Goal: Task Accomplishment & Management: Use online tool/utility

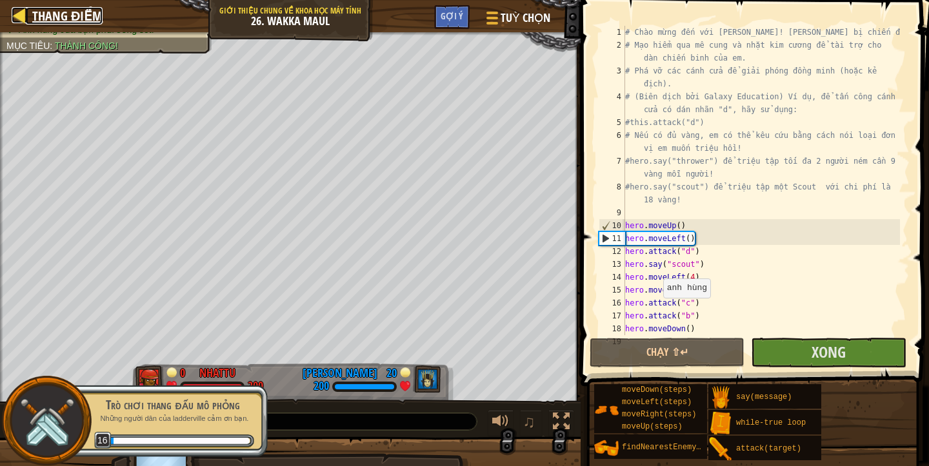
click at [26, 17] on div at bounding box center [20, 15] width 16 height 16
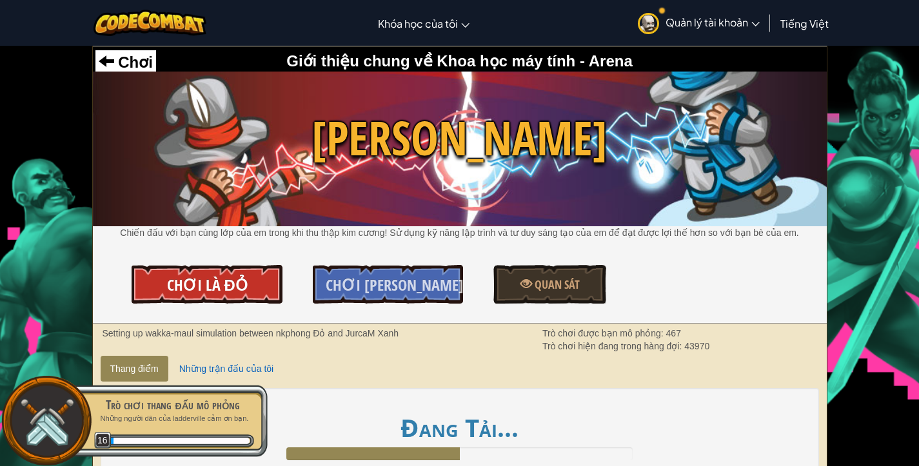
click at [210, 277] on span "Chơi là Đỏ" at bounding box center [207, 285] width 81 height 21
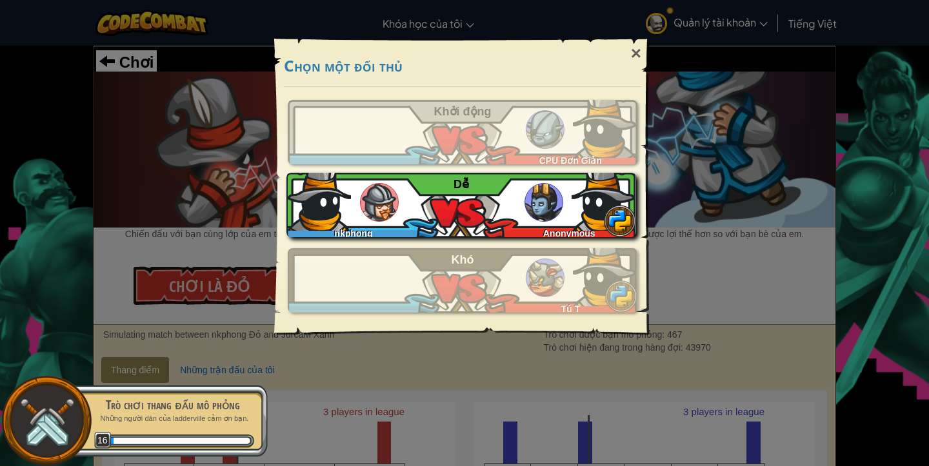
click at [419, 189] on div "nkphong Anonymous Dễ̉" at bounding box center [461, 205] width 350 height 64
